Goal: Check status: Check status

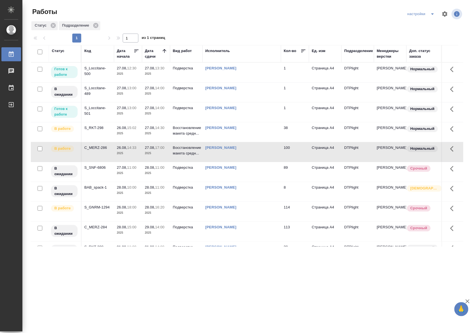
click at [92, 74] on div "S_Loccitane-500" at bounding box center [97, 70] width 27 height 11
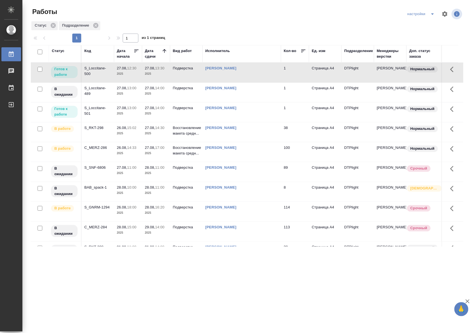
click at [92, 74] on div "S_Loccitane-500" at bounding box center [97, 70] width 27 height 11
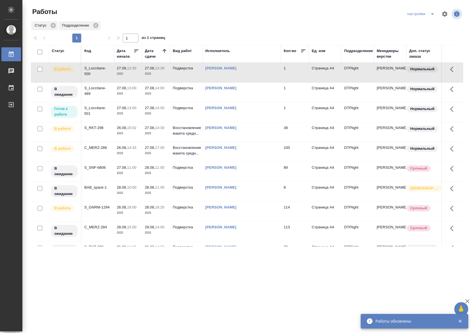
click at [103, 76] on div "S_Loccitane-500" at bounding box center [97, 70] width 27 height 11
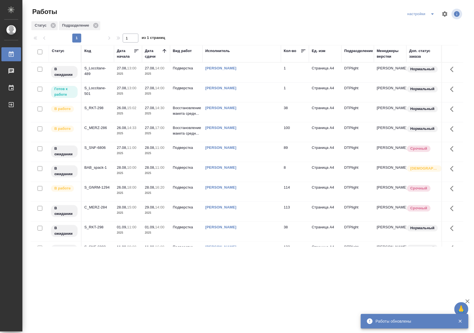
click at [92, 91] on div "S_Loccitane-501" at bounding box center [97, 90] width 27 height 11
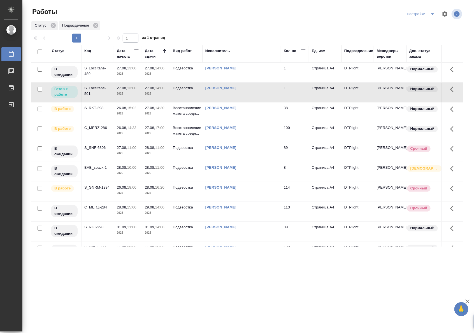
click at [92, 91] on div "S_Loccitane-501" at bounding box center [97, 90] width 27 height 11
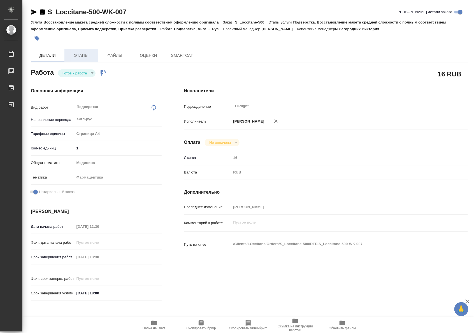
type textarea "x"
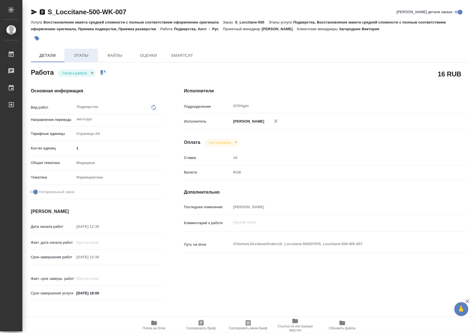
type textarea "x"
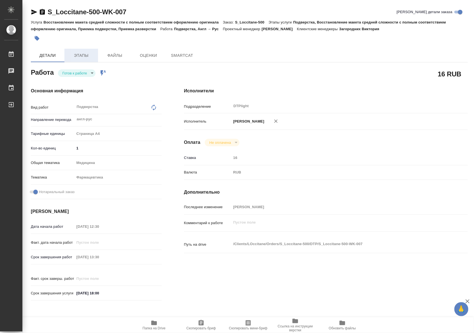
type textarea "x"
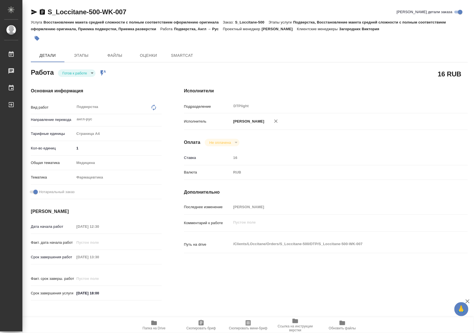
type textarea "x"
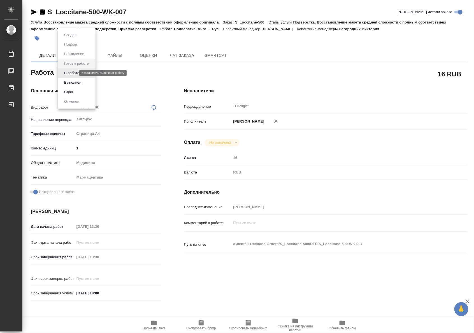
click at [69, 74] on body "🙏 .cls-1 fill:#fff; AWATERA Riianova Anna Работы Чаты График Выйти S_Loccitane-…" at bounding box center [237, 166] width 474 height 333
type textarea "x"
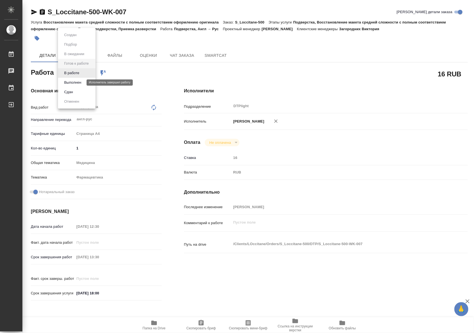
type textarea "x"
click at [71, 75] on button "В работе" at bounding box center [71, 73] width 18 height 6
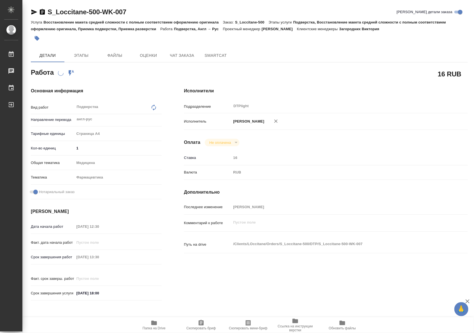
type textarea "x"
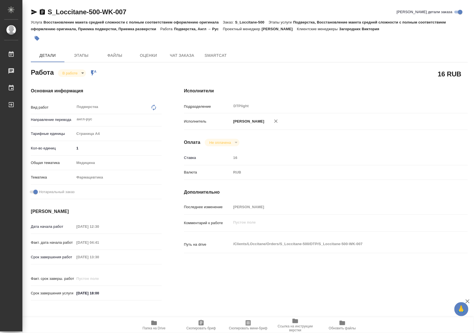
type textarea "x"
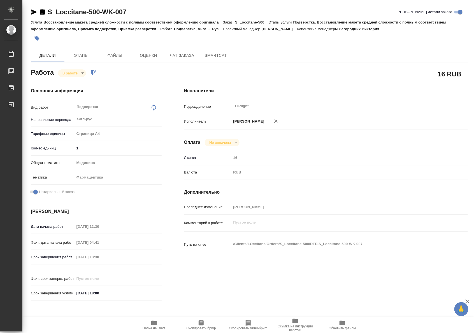
type textarea "x"
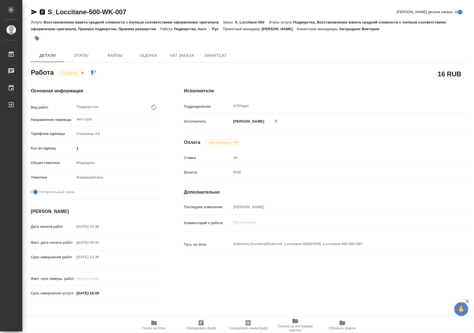
type textarea "x"
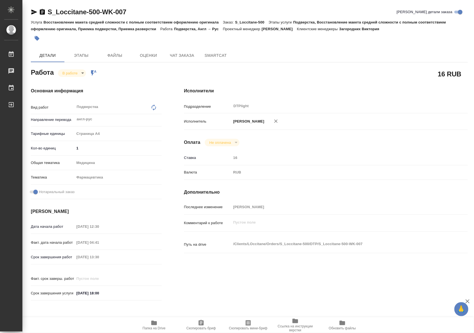
click at [157, 324] on icon "button" at bounding box center [154, 323] width 6 height 4
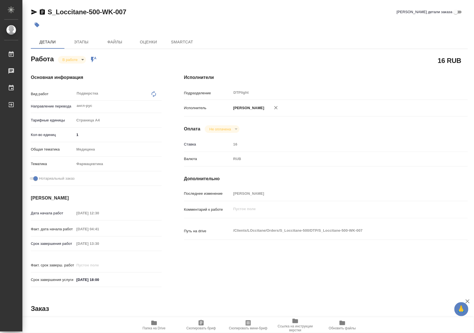
type textarea "x"
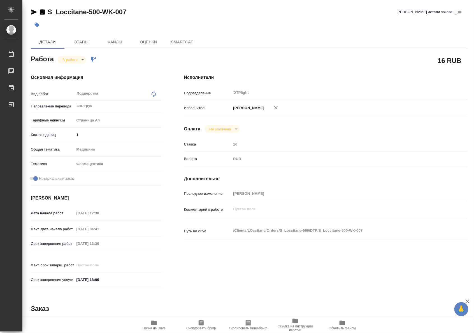
type textarea "x"
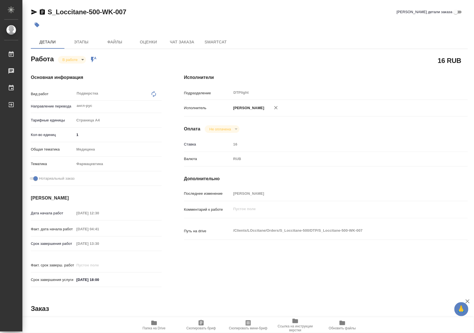
type textarea "x"
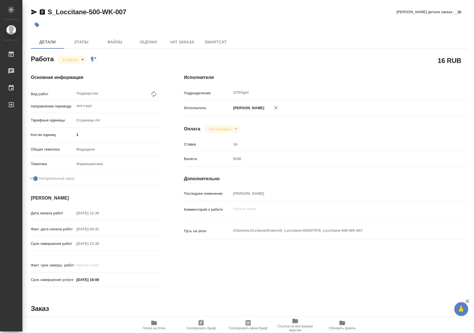
type textarea "x"
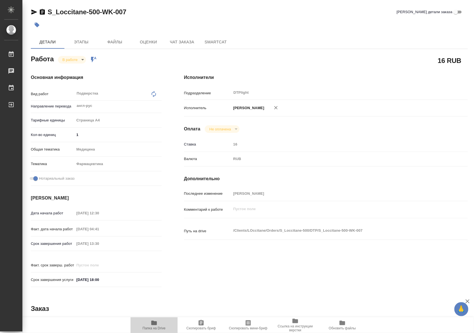
click at [150, 325] on span "Папка на Drive" at bounding box center [154, 325] width 40 height 11
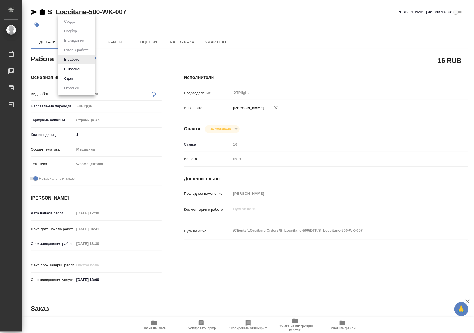
click at [78, 58] on body "🙏 .cls-1 fill:#fff; AWATERA Riianova Anna Работы 0 Чаты График Выйти S_Loccitan…" at bounding box center [237, 166] width 474 height 333
click at [74, 68] on button "Выполнен" at bounding box center [72, 69] width 20 height 6
type textarea "x"
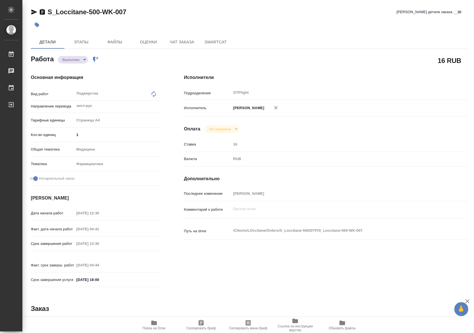
type textarea "x"
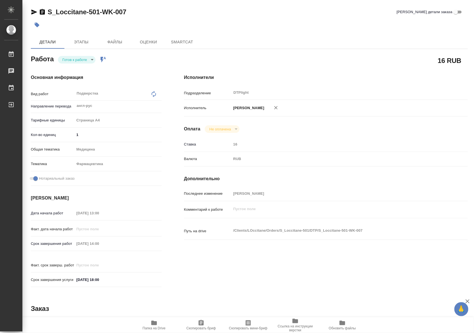
type textarea "x"
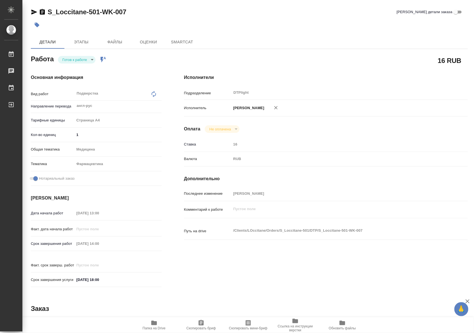
type textarea "x"
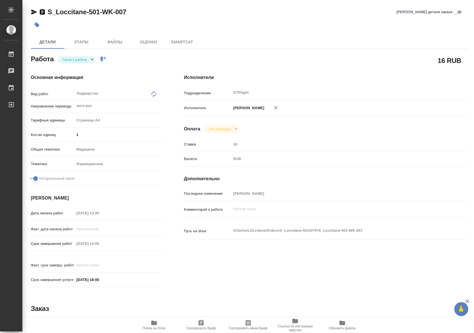
type textarea "x"
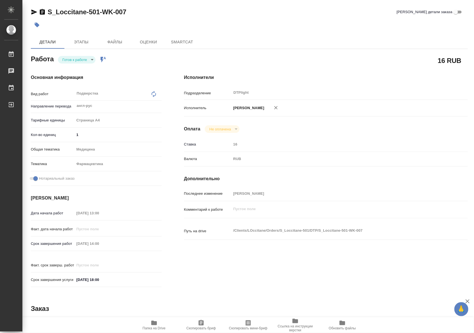
type textarea "x"
click at [81, 61] on body "🙏 .cls-1 fill:#fff; AWATERA Riianova Anna Работы Чаты График Выйти S_Loccitane-…" at bounding box center [237, 166] width 474 height 333
type textarea "x"
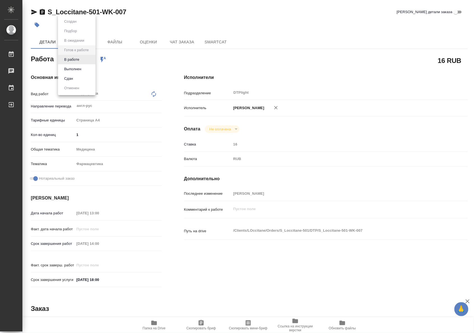
type textarea "x"
click at [73, 59] on button "В работе" at bounding box center [71, 60] width 18 height 6
type textarea "x"
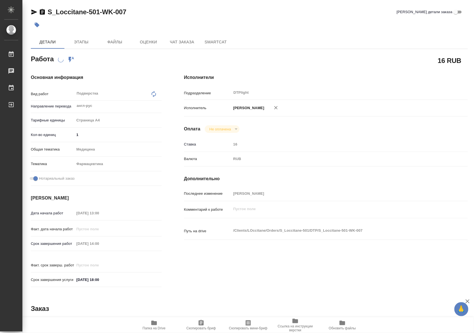
type textarea "x"
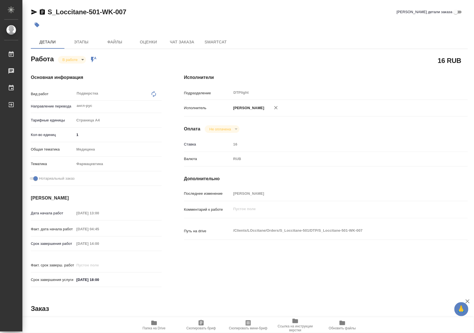
type textarea "x"
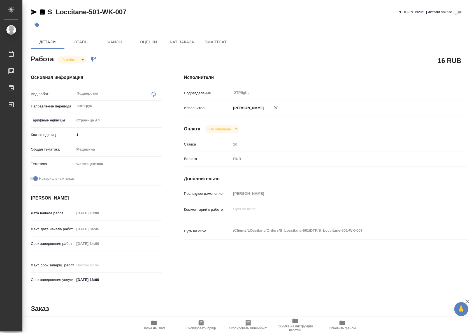
type textarea "x"
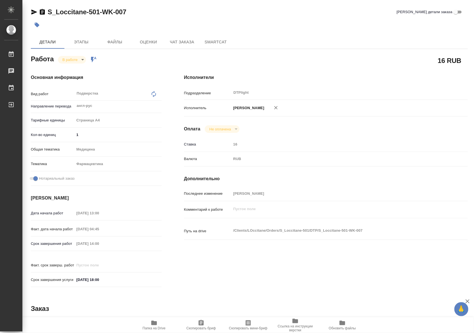
type textarea "x"
click at [157, 324] on icon "button" at bounding box center [154, 323] width 7 height 7
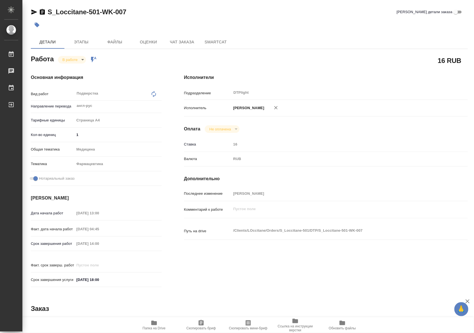
click at [80, 59] on body "🙏 .cls-1 fill:#fff; AWATERA Riianova Anna Работы 0 Чаты График Выйти S_Loccitan…" at bounding box center [237, 166] width 474 height 333
click at [83, 70] on li "Выполнен" at bounding box center [76, 69] width 37 height 10
type textarea "x"
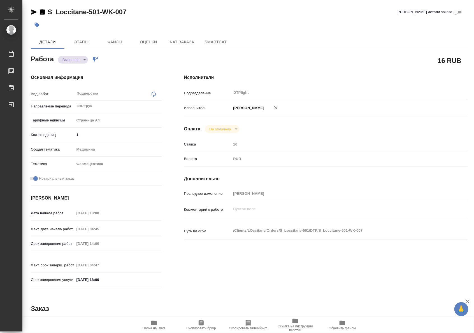
type textarea "x"
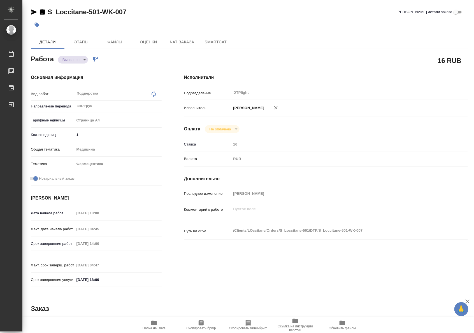
type textarea "x"
